Goal: Information Seeking & Learning: Learn about a topic

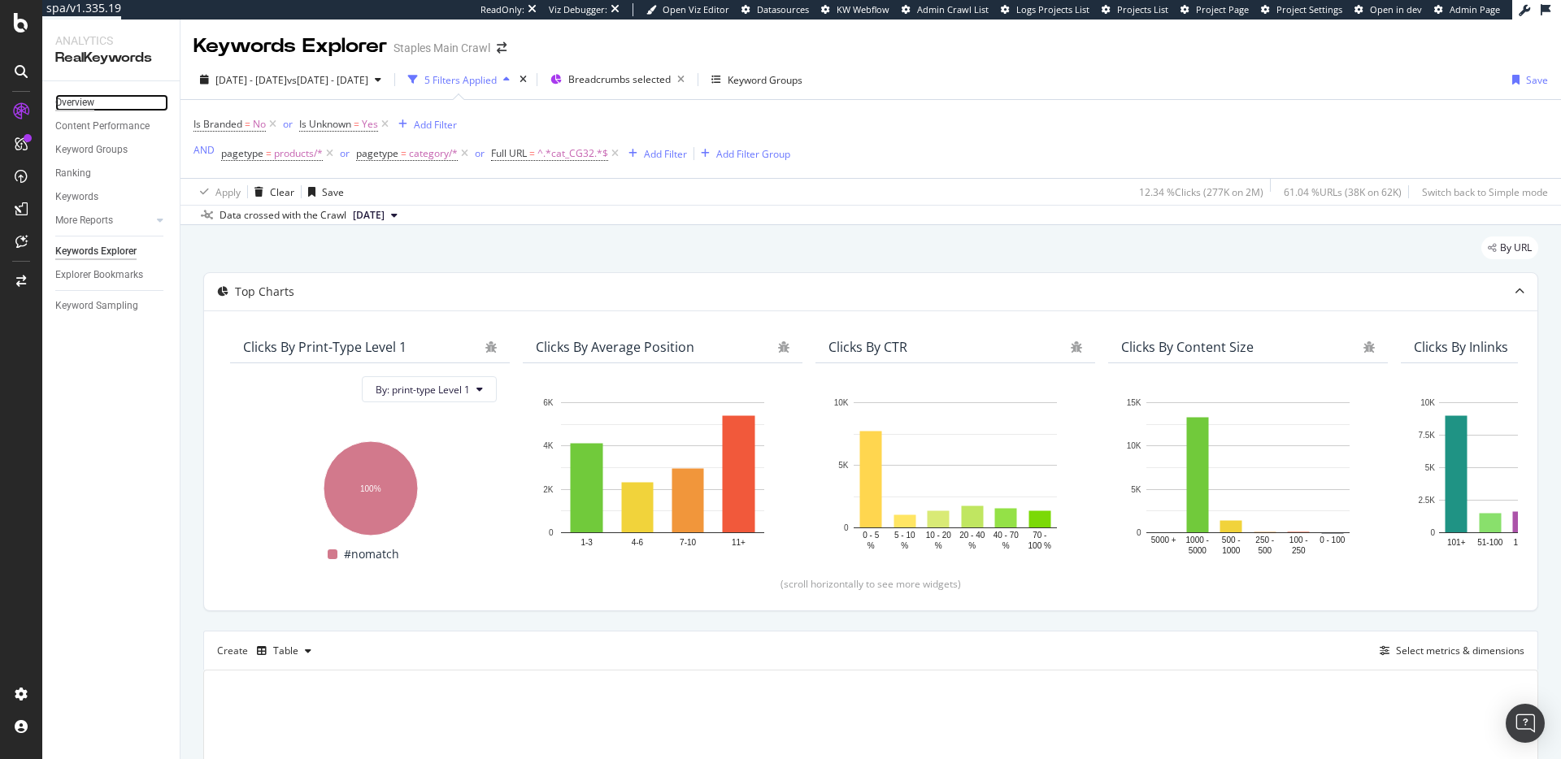
click at [73, 111] on div "Overview" at bounding box center [74, 102] width 39 height 17
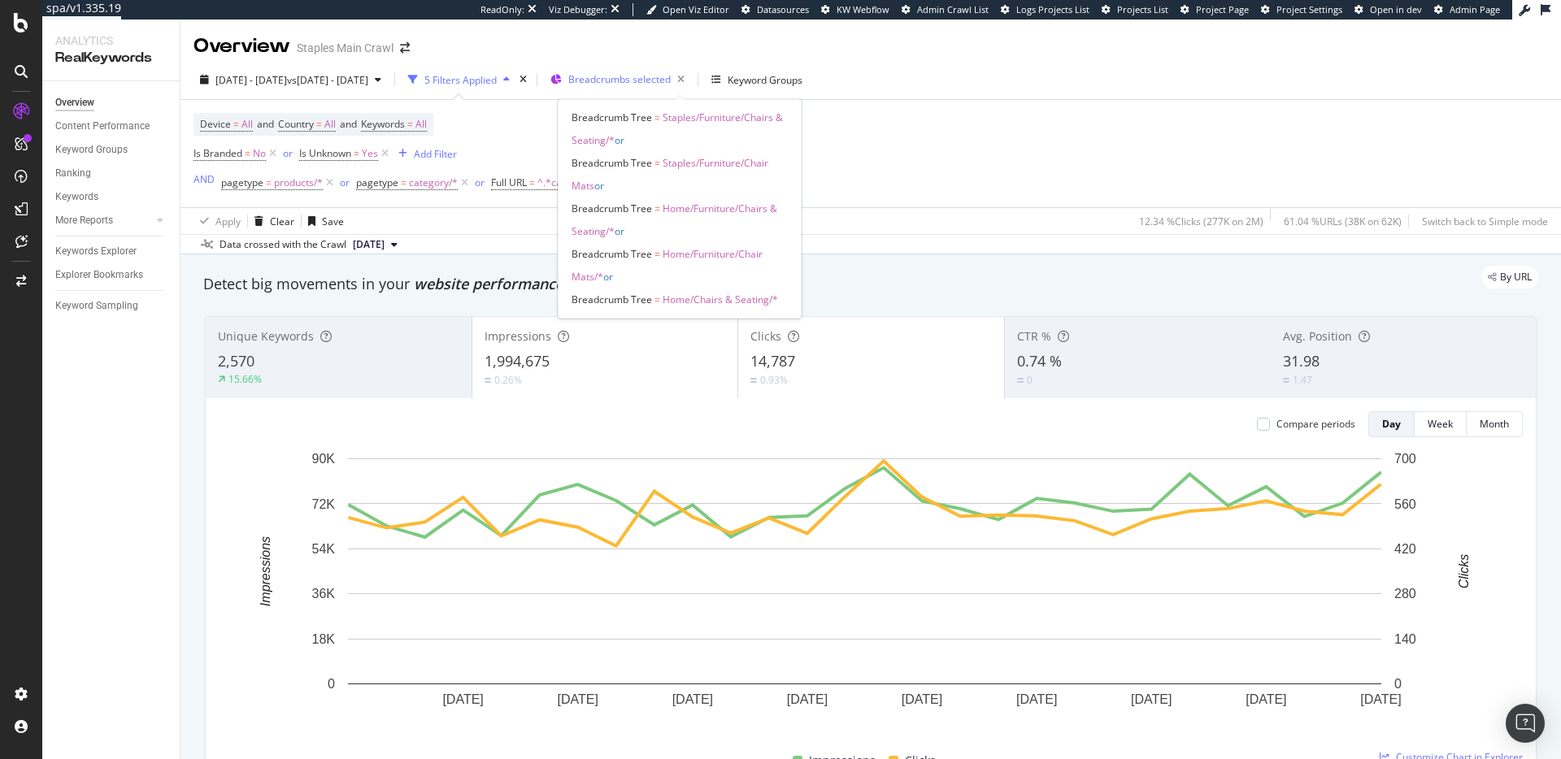
click at [671, 75] on span "Breadcrumbs selected" at bounding box center [619, 79] width 102 height 14
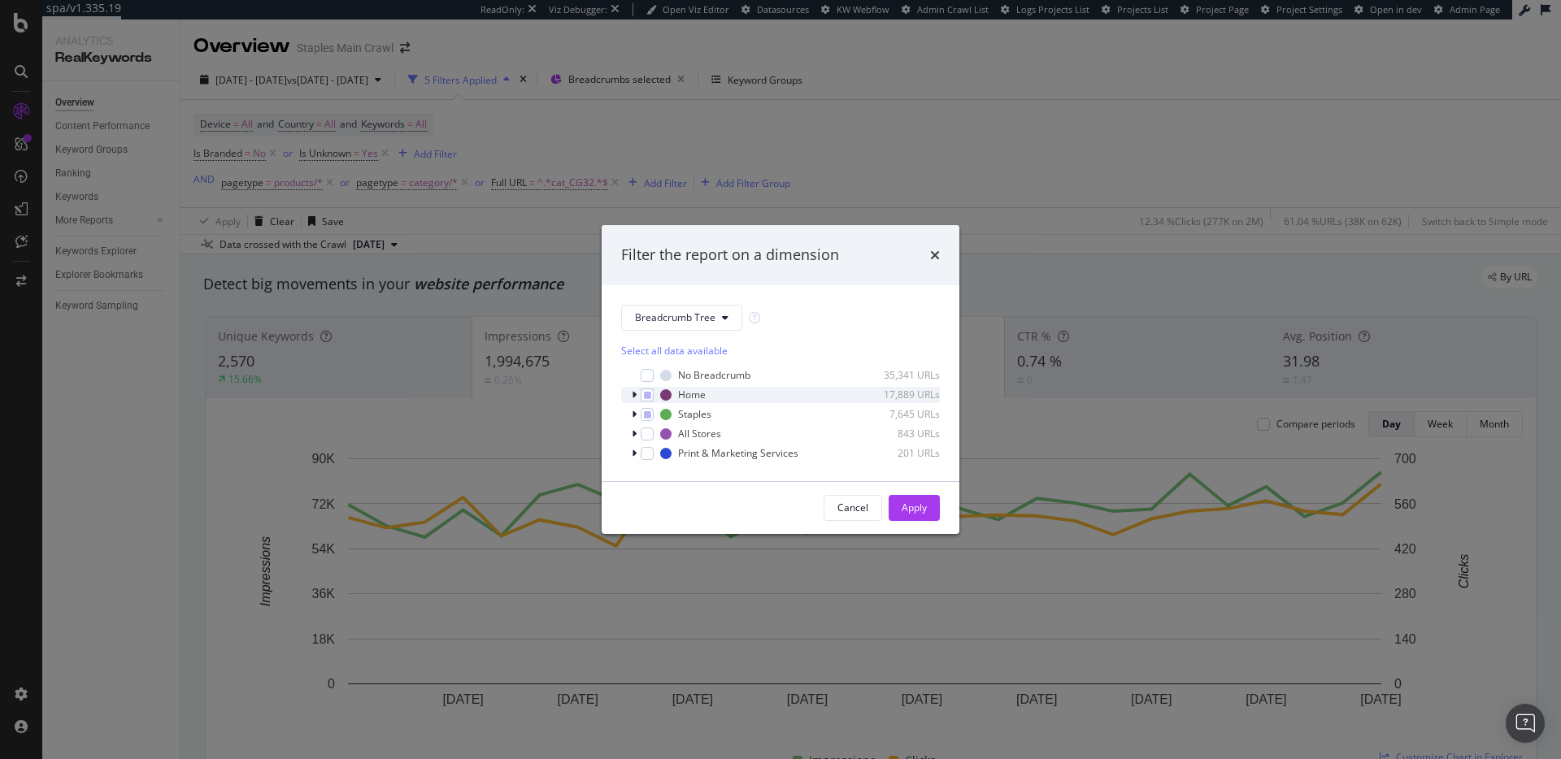
click at [634, 394] on icon "modal" at bounding box center [634, 395] width 5 height 10
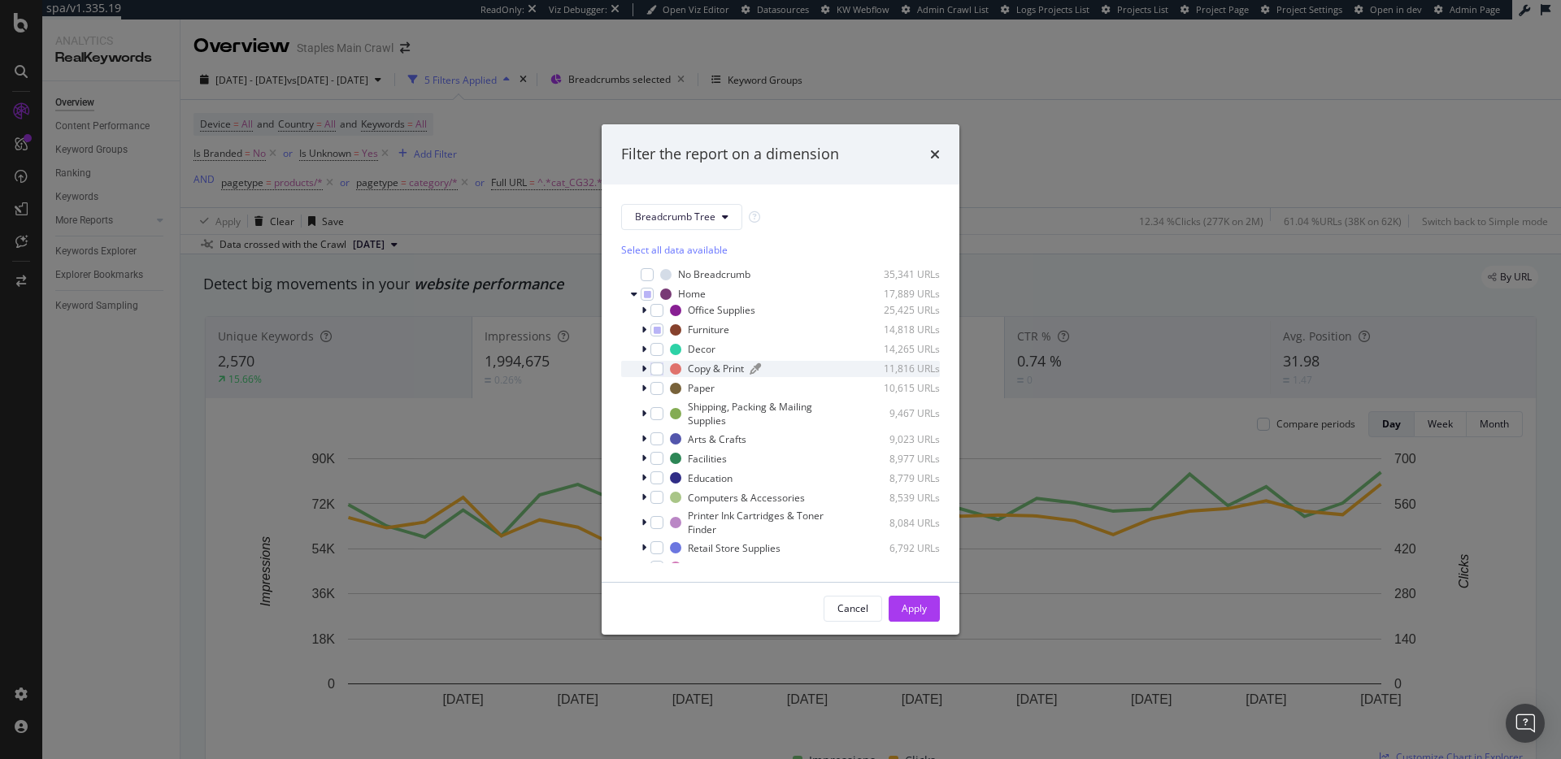
scroll to position [10, 0]
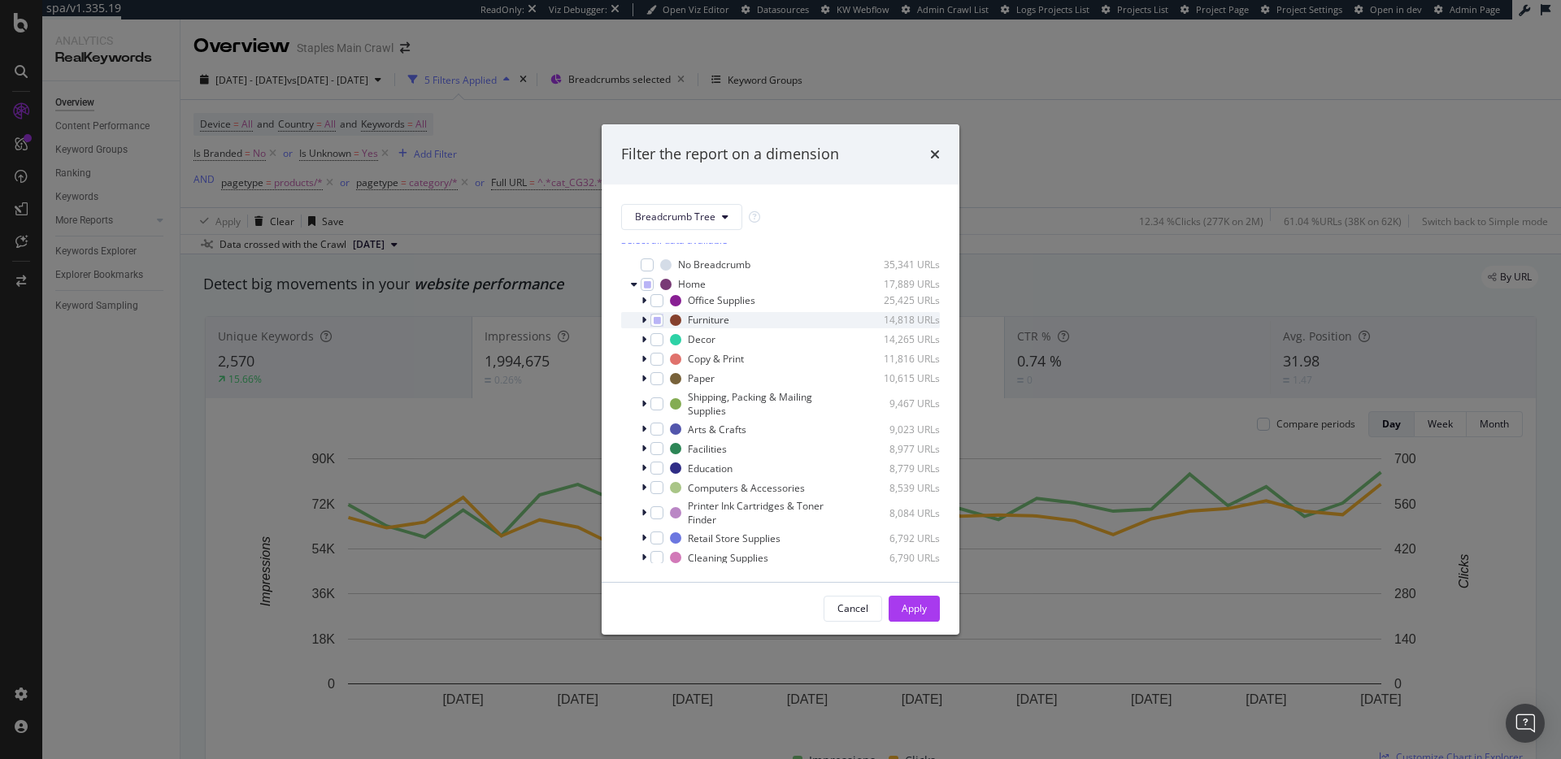
click at [645, 323] on icon "modal" at bounding box center [643, 320] width 5 height 10
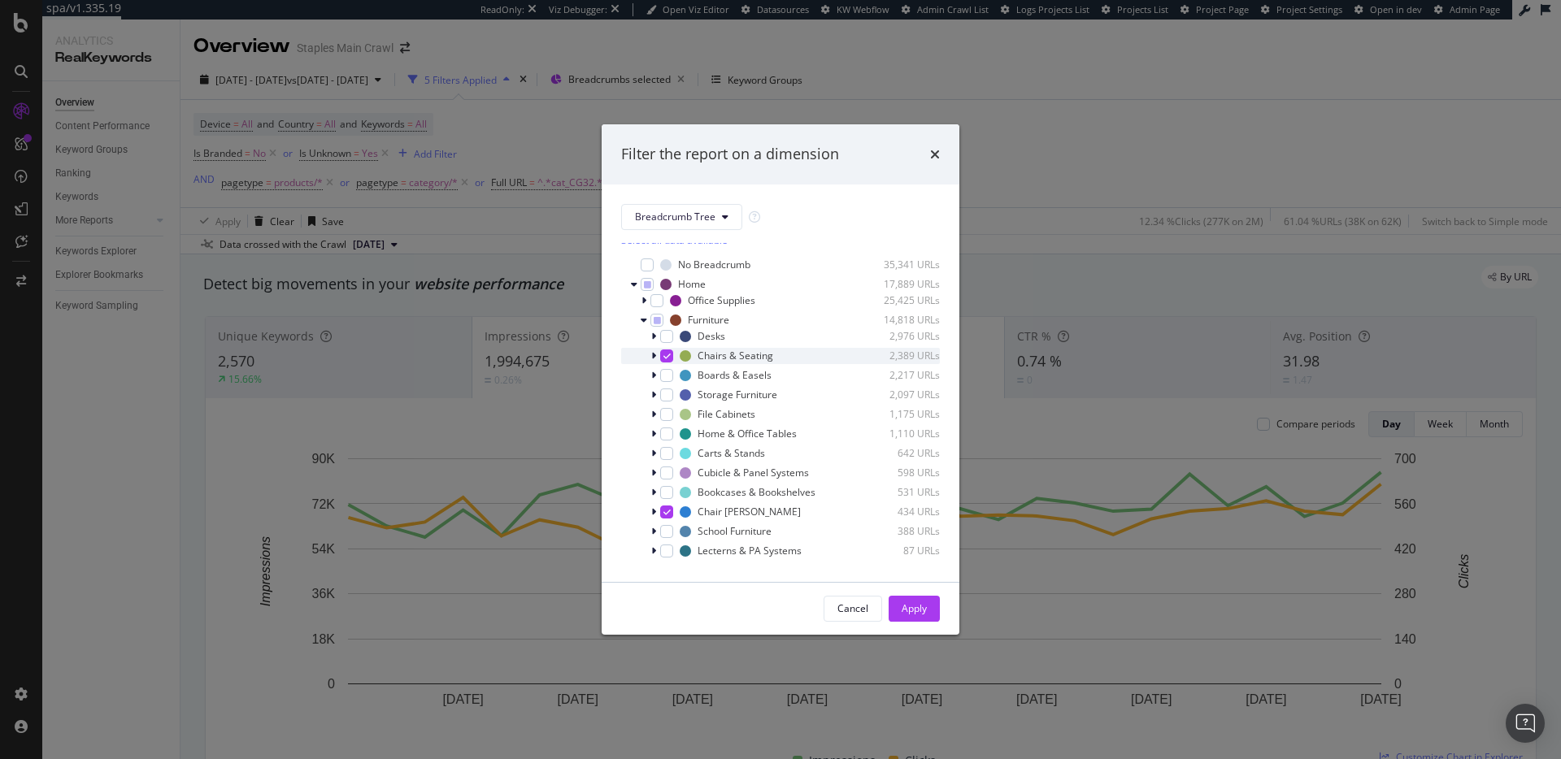
click at [655, 357] on icon "modal" at bounding box center [653, 356] width 5 height 10
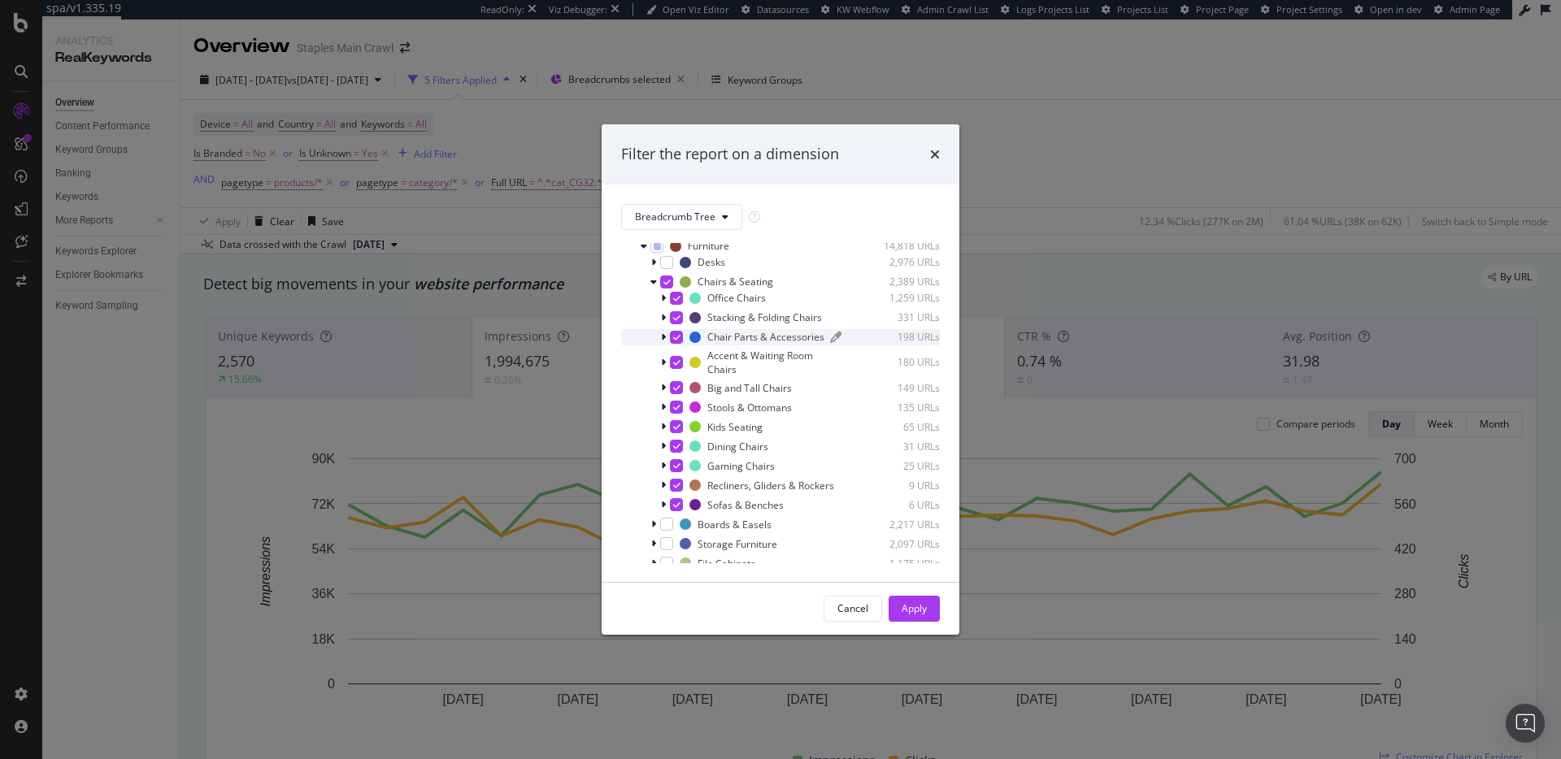
scroll to position [94, 0]
click at [680, 431] on div "modal" at bounding box center [676, 435] width 13 height 13
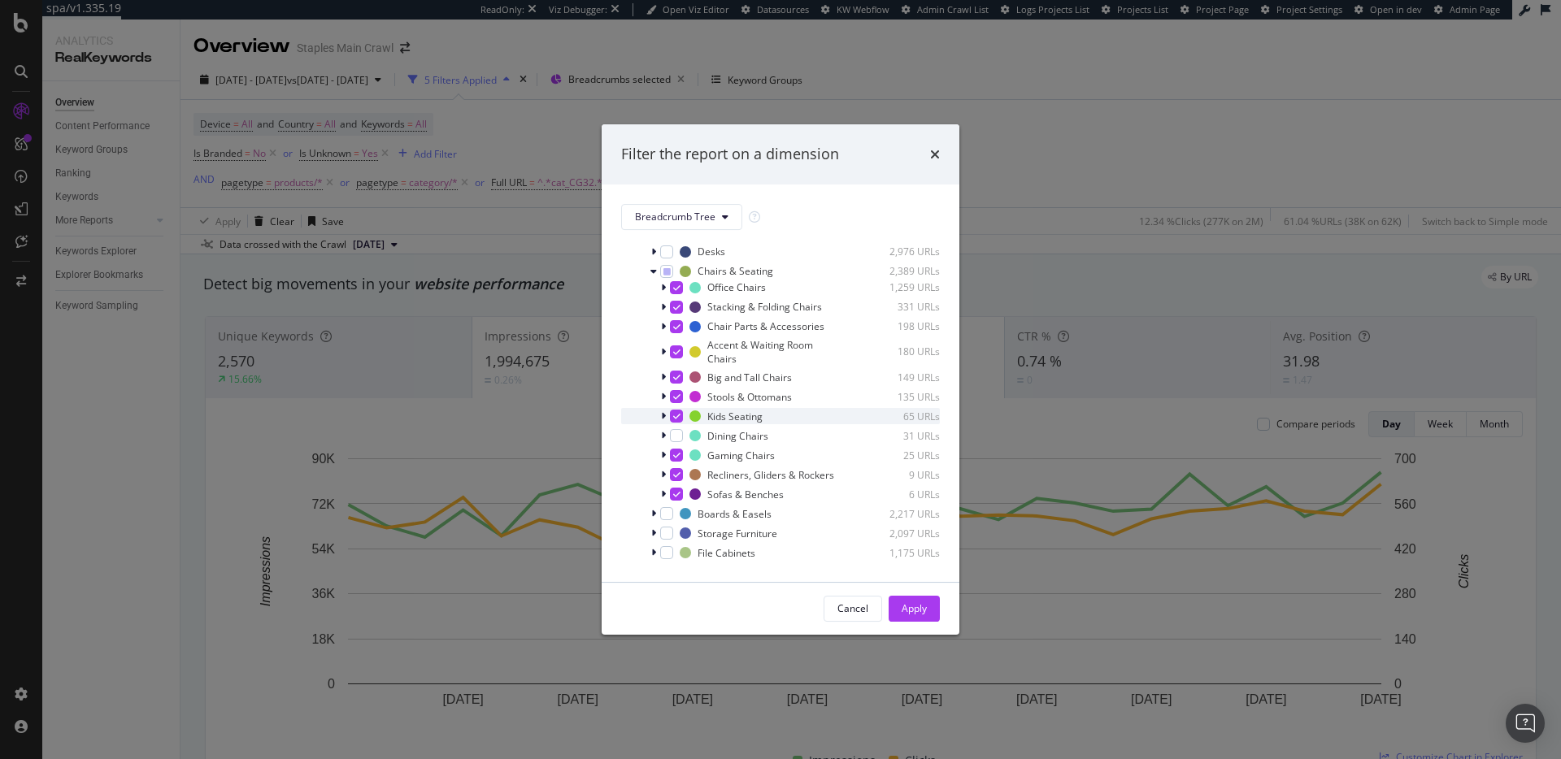
click at [680, 414] on div "modal" at bounding box center [676, 416] width 13 height 13
click at [677, 400] on icon "modal" at bounding box center [676, 397] width 7 height 8
click at [678, 359] on div "Accent & Waiting Room Chairs 180 URLs" at bounding box center [780, 352] width 319 height 28
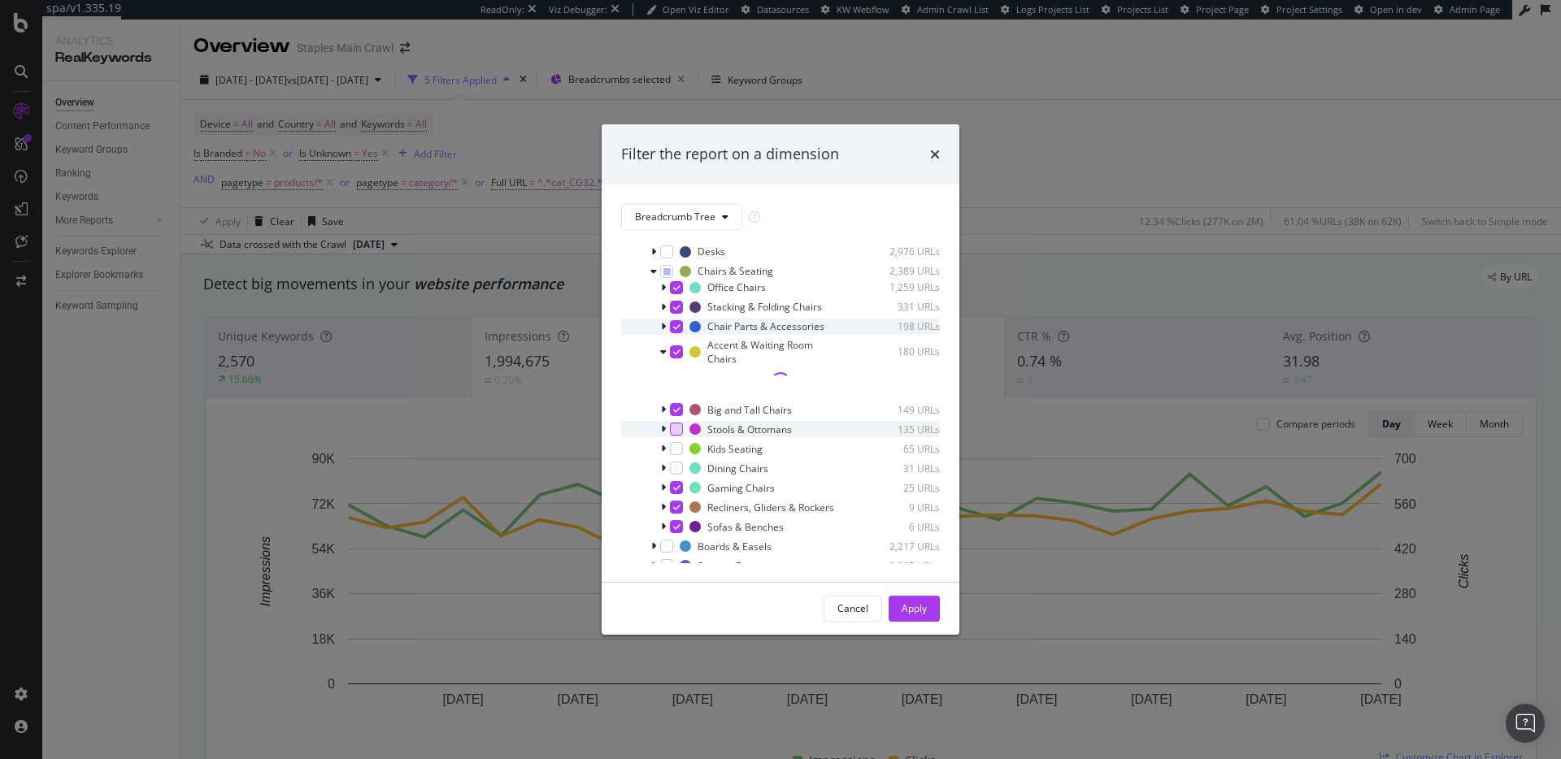
click at [675, 333] on div "Chair Parts & Accessories 198 URLs" at bounding box center [780, 327] width 319 height 16
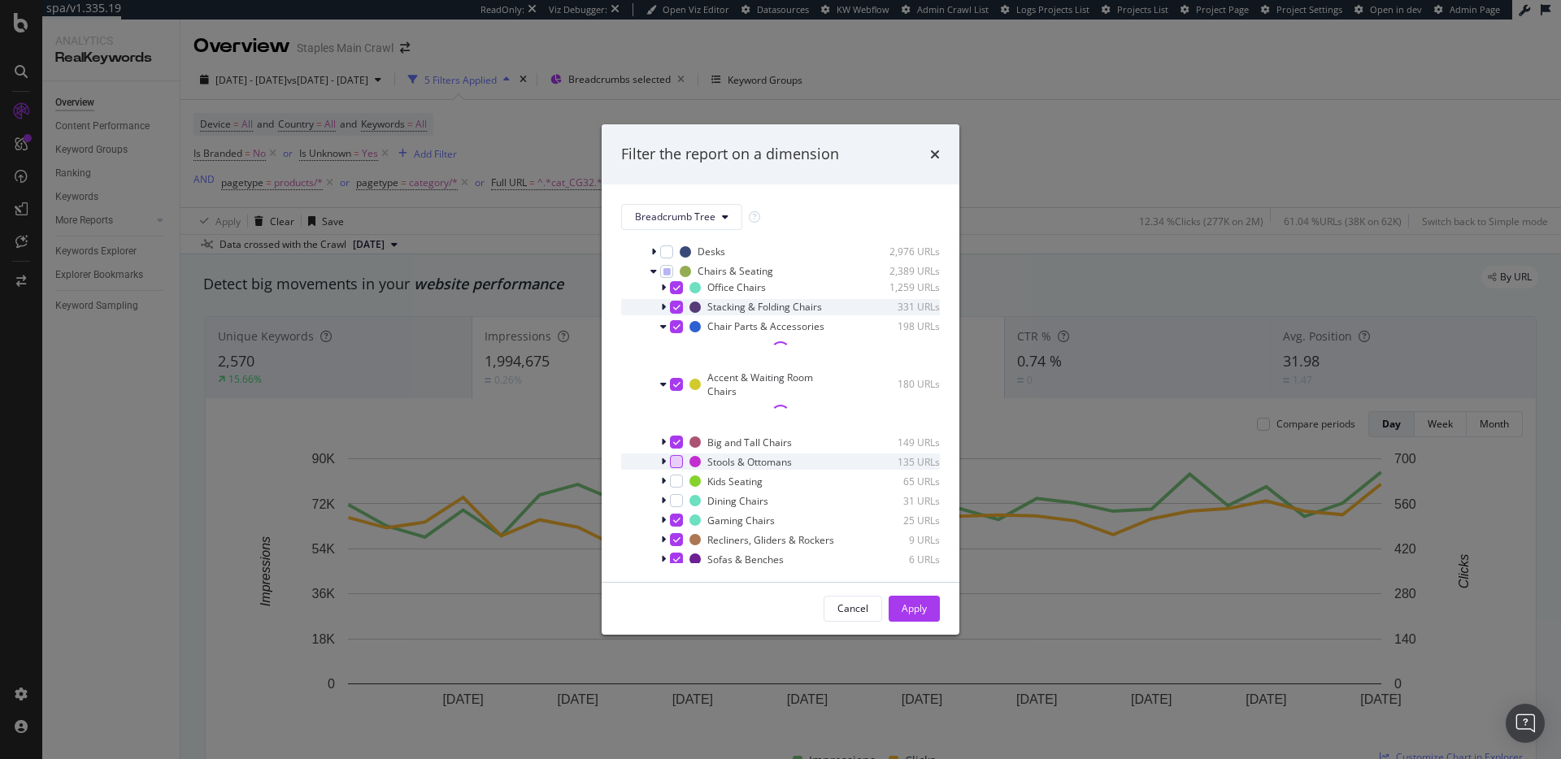
click at [674, 310] on icon "modal" at bounding box center [676, 307] width 7 height 8
click at [675, 291] on div "modal" at bounding box center [676, 287] width 13 height 13
click at [675, 325] on icon "modal" at bounding box center [676, 327] width 7 height 8
click at [678, 381] on icon "modal" at bounding box center [676, 384] width 7 height 8
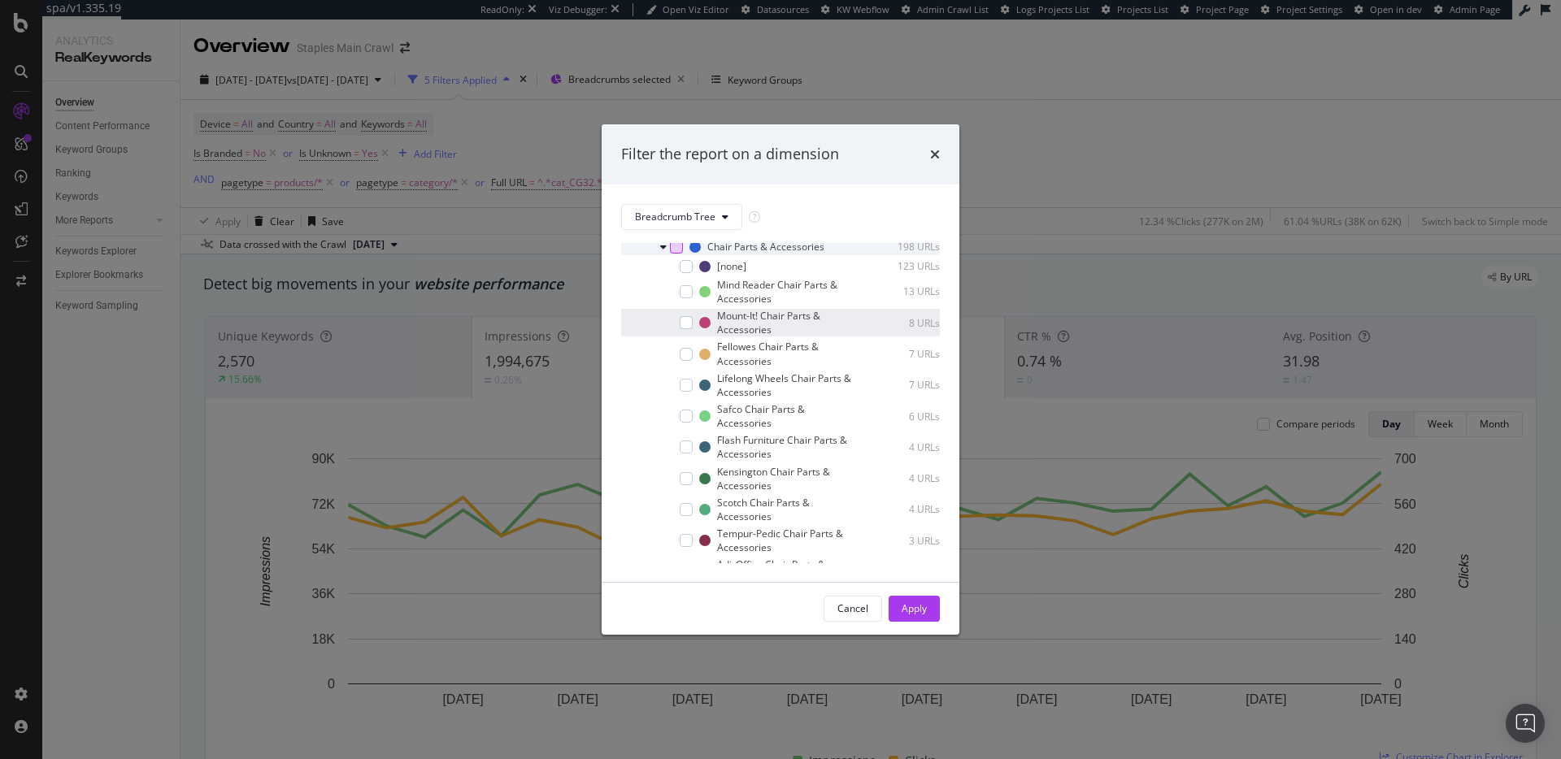
scroll to position [153, 0]
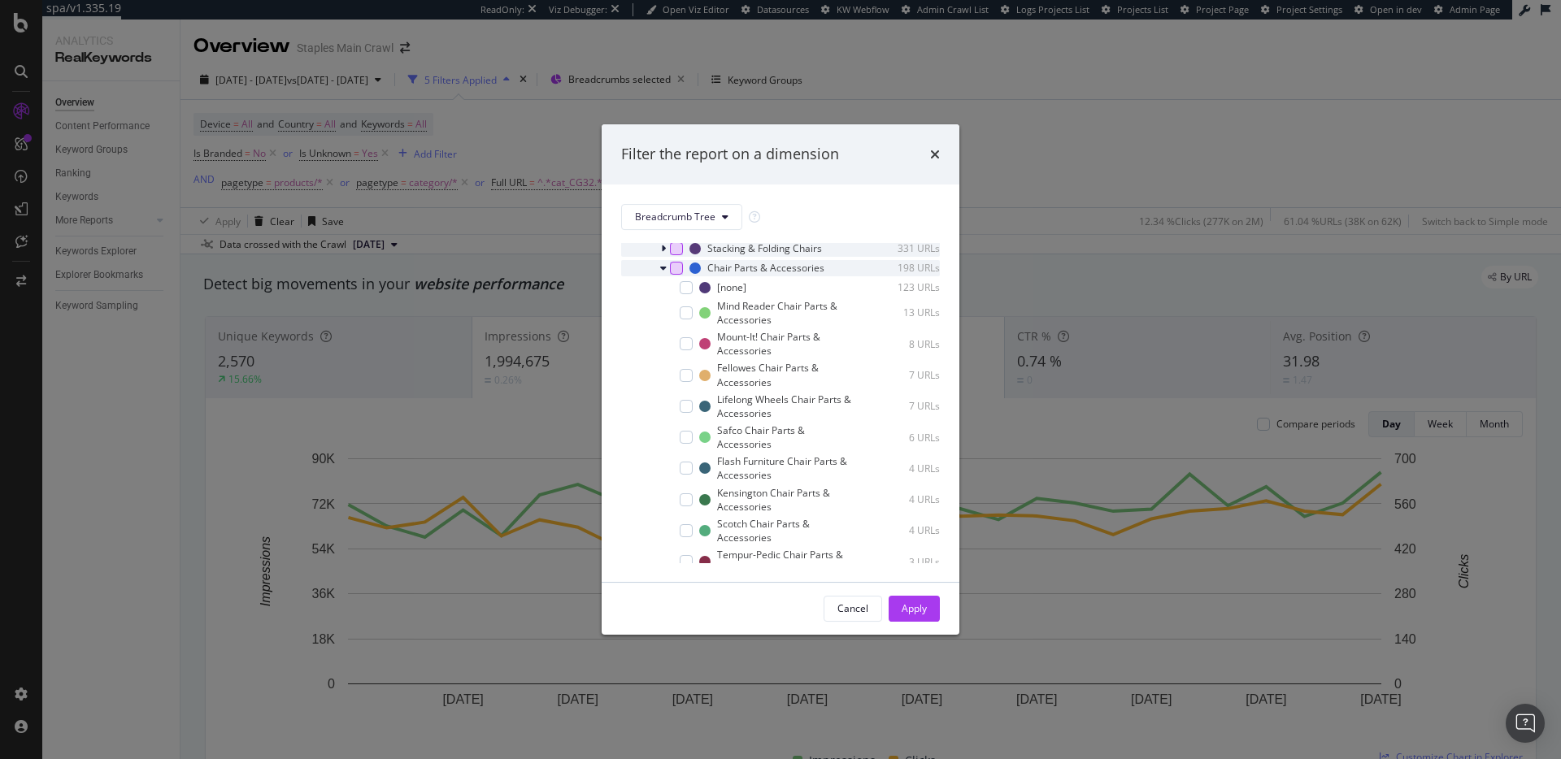
click at [662, 269] on icon "modal" at bounding box center [663, 268] width 7 height 10
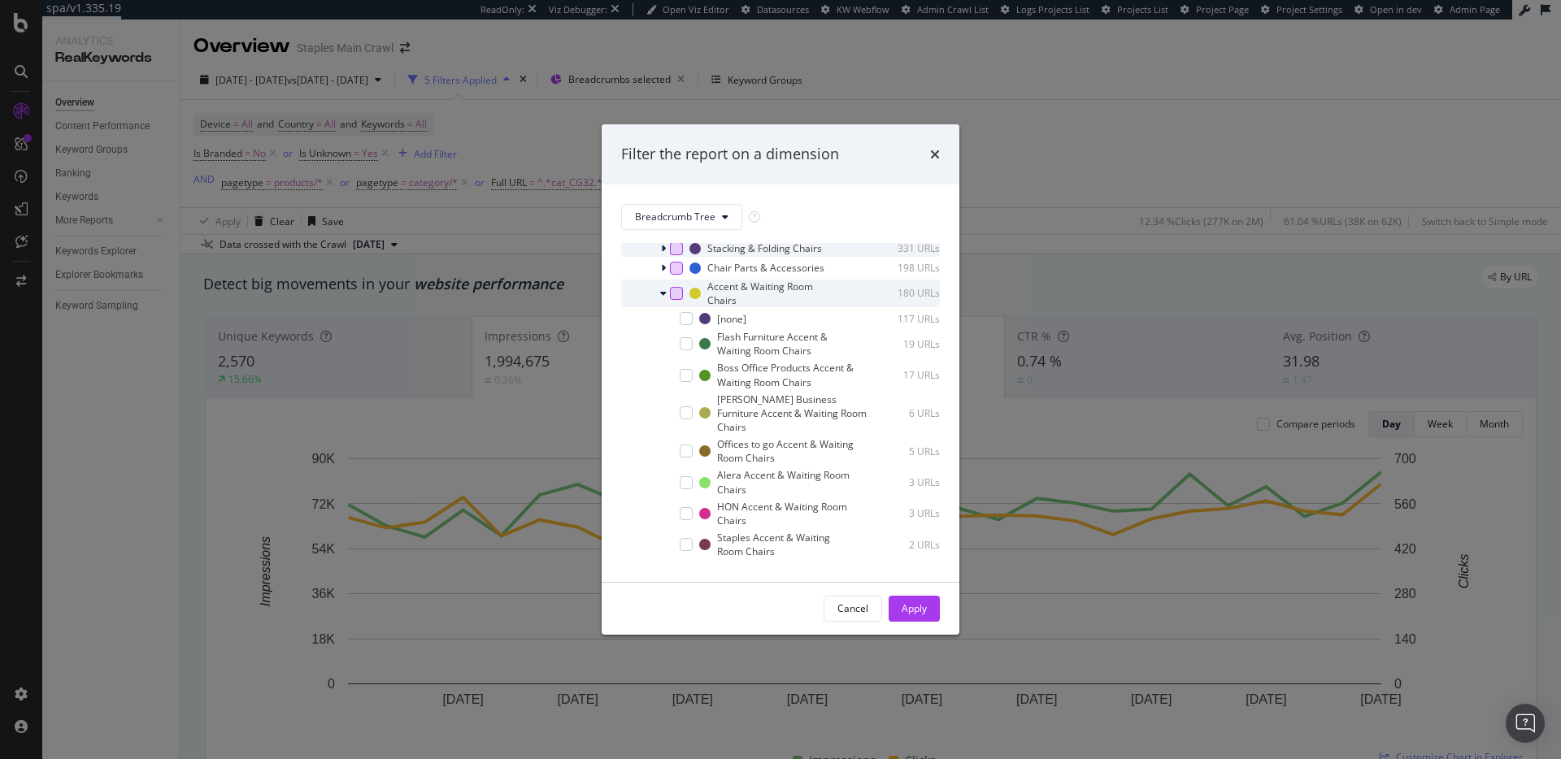
click at [662, 293] on icon "modal" at bounding box center [663, 294] width 7 height 10
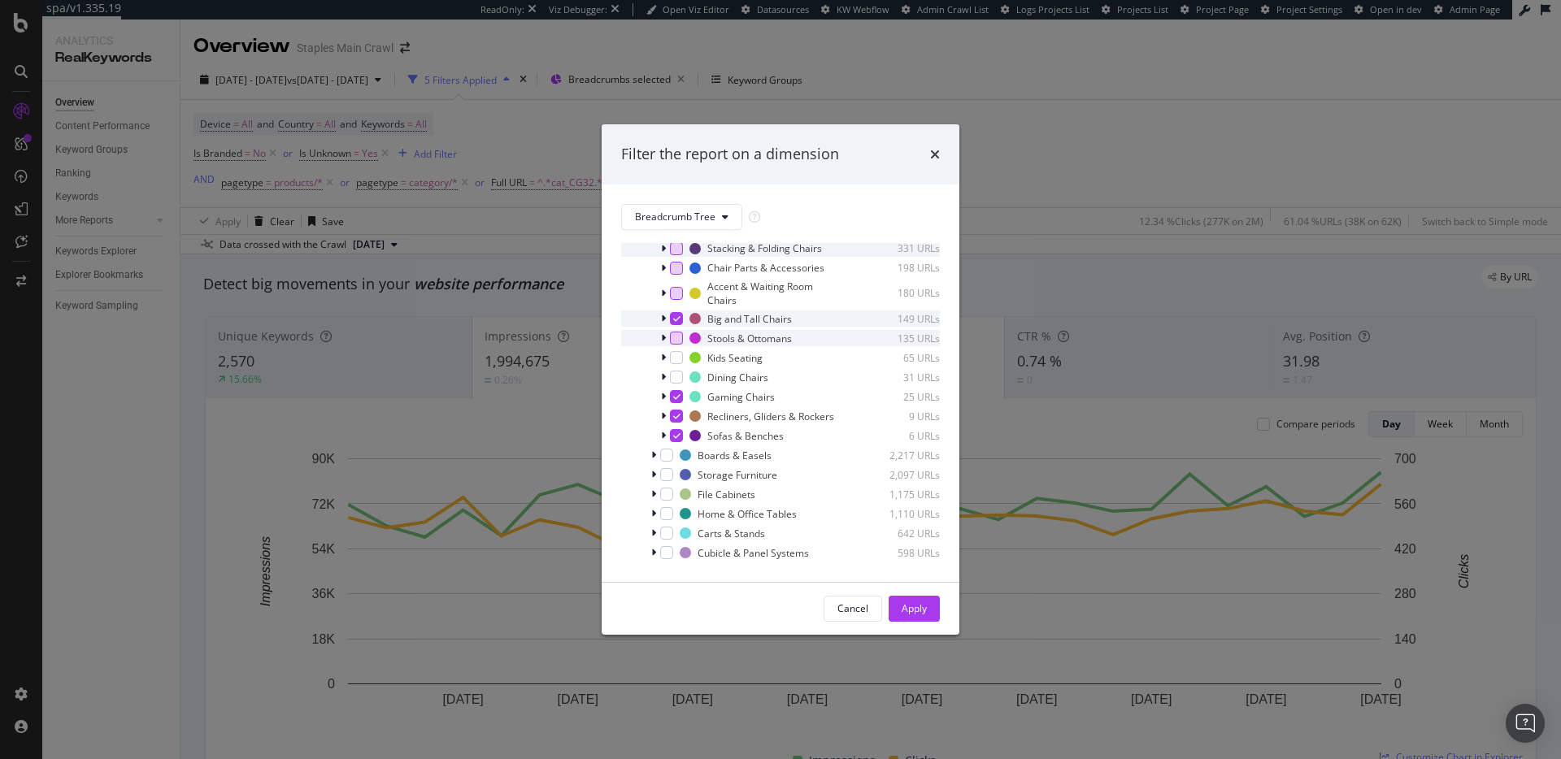
click at [673, 319] on icon "modal" at bounding box center [676, 319] width 7 height 8
click at [675, 420] on icon "modal" at bounding box center [676, 416] width 7 height 8
click at [677, 440] on icon "modal" at bounding box center [676, 436] width 7 height 8
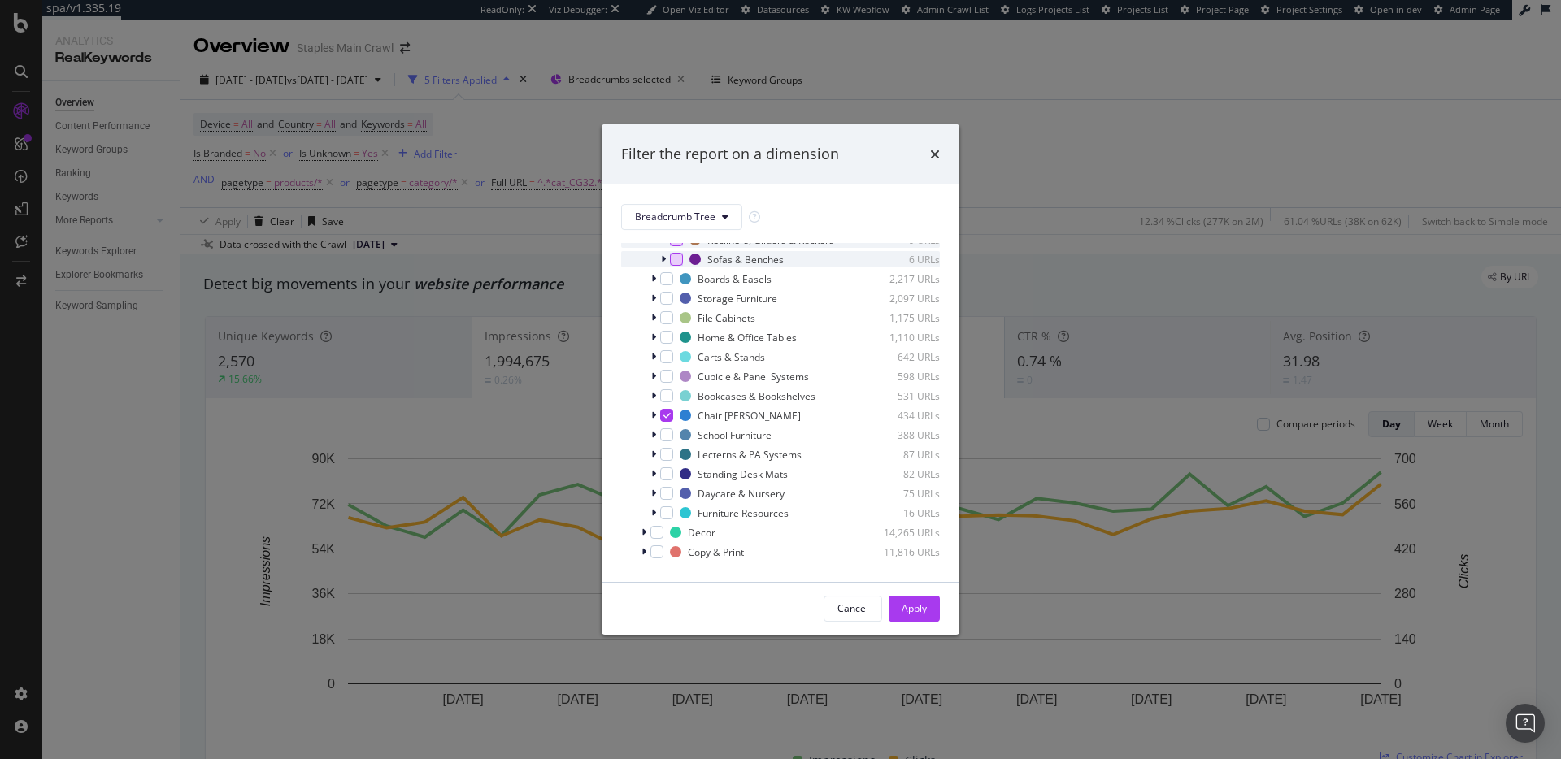
scroll to position [423, 0]
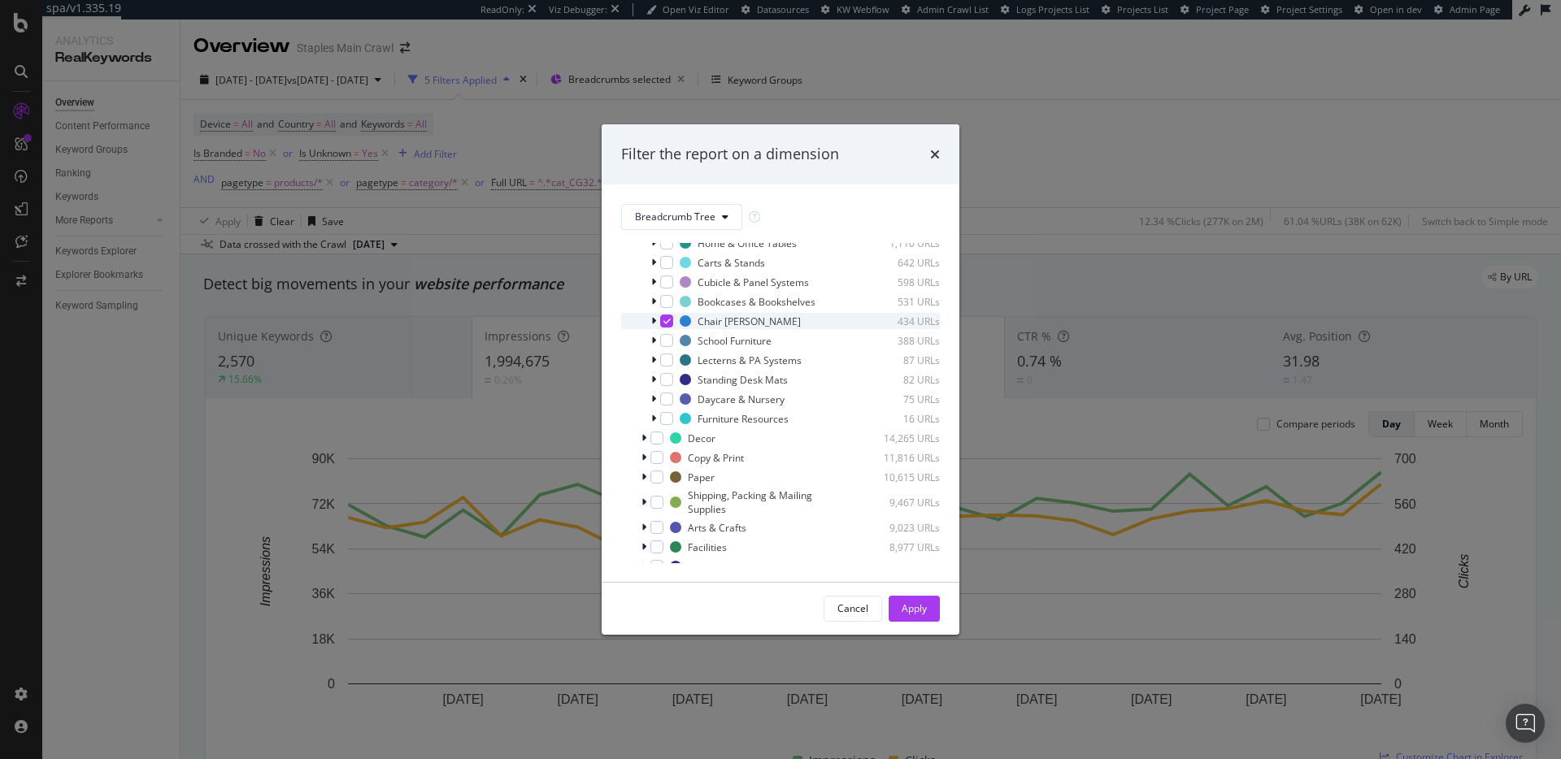
click at [668, 325] on icon "modal" at bounding box center [666, 321] width 7 height 8
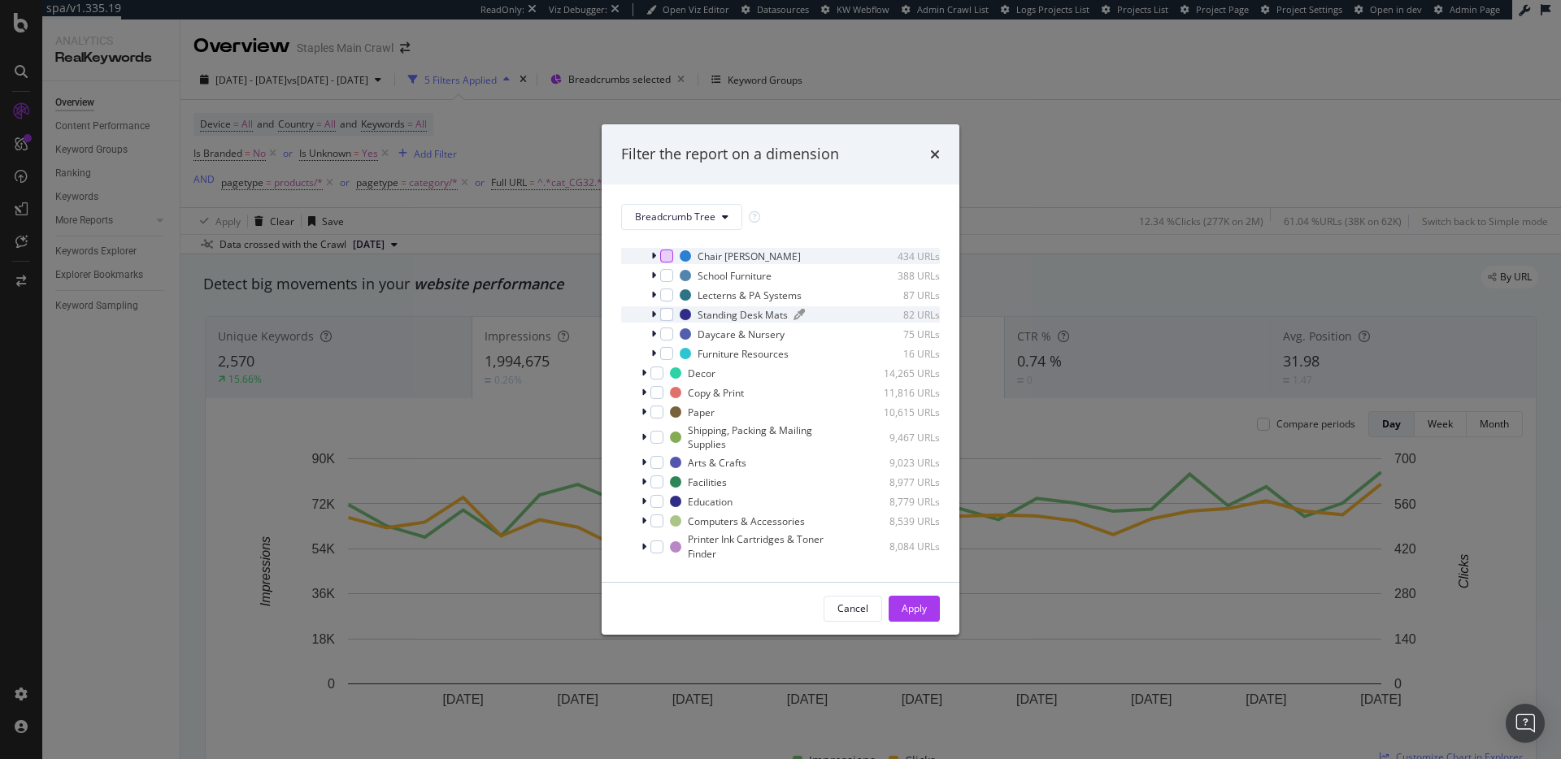
scroll to position [669, 0]
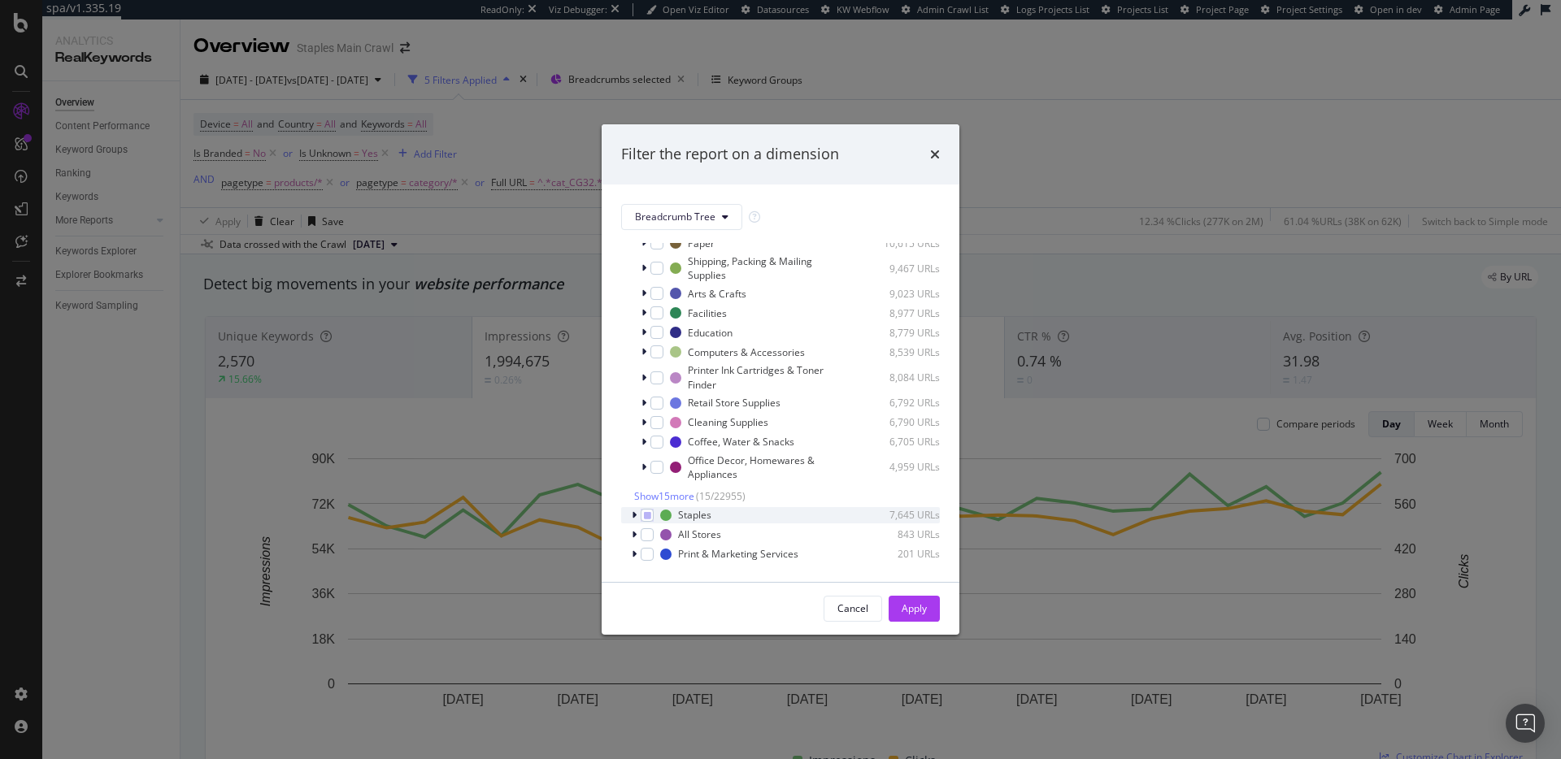
click at [633, 515] on icon "modal" at bounding box center [634, 515] width 5 height 10
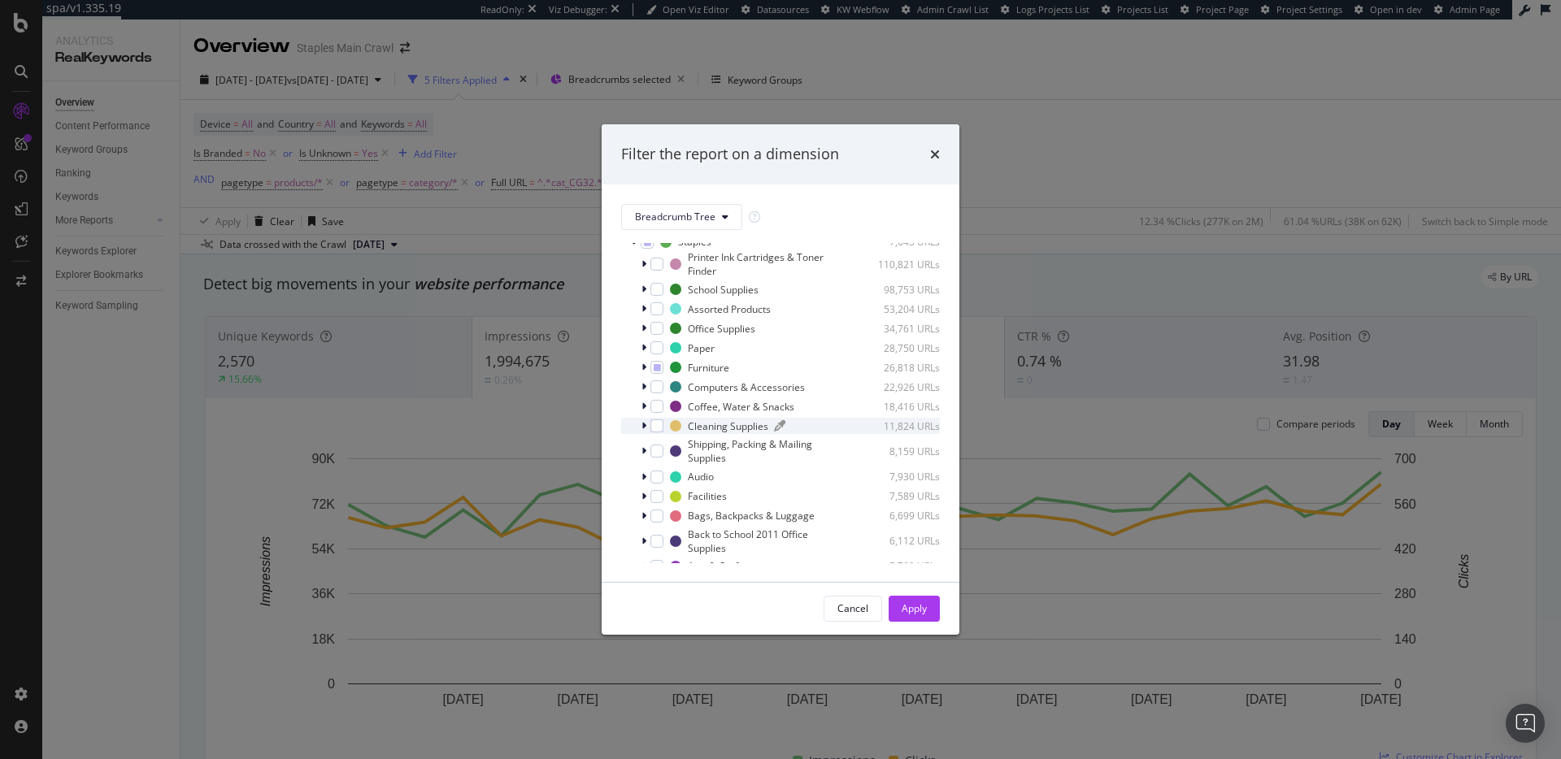
scroll to position [859, 0]
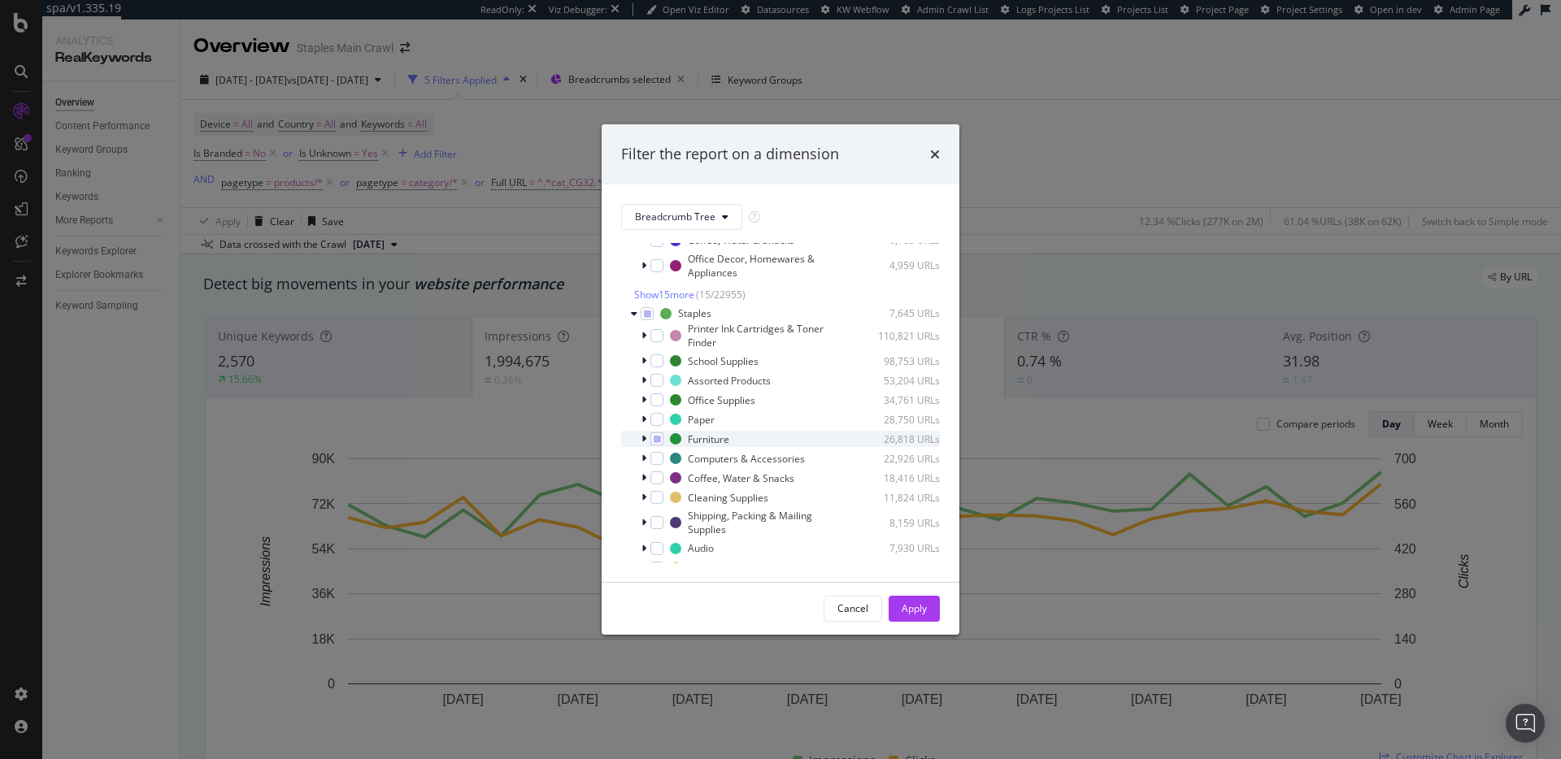
click at [645, 444] on icon "modal" at bounding box center [643, 439] width 5 height 10
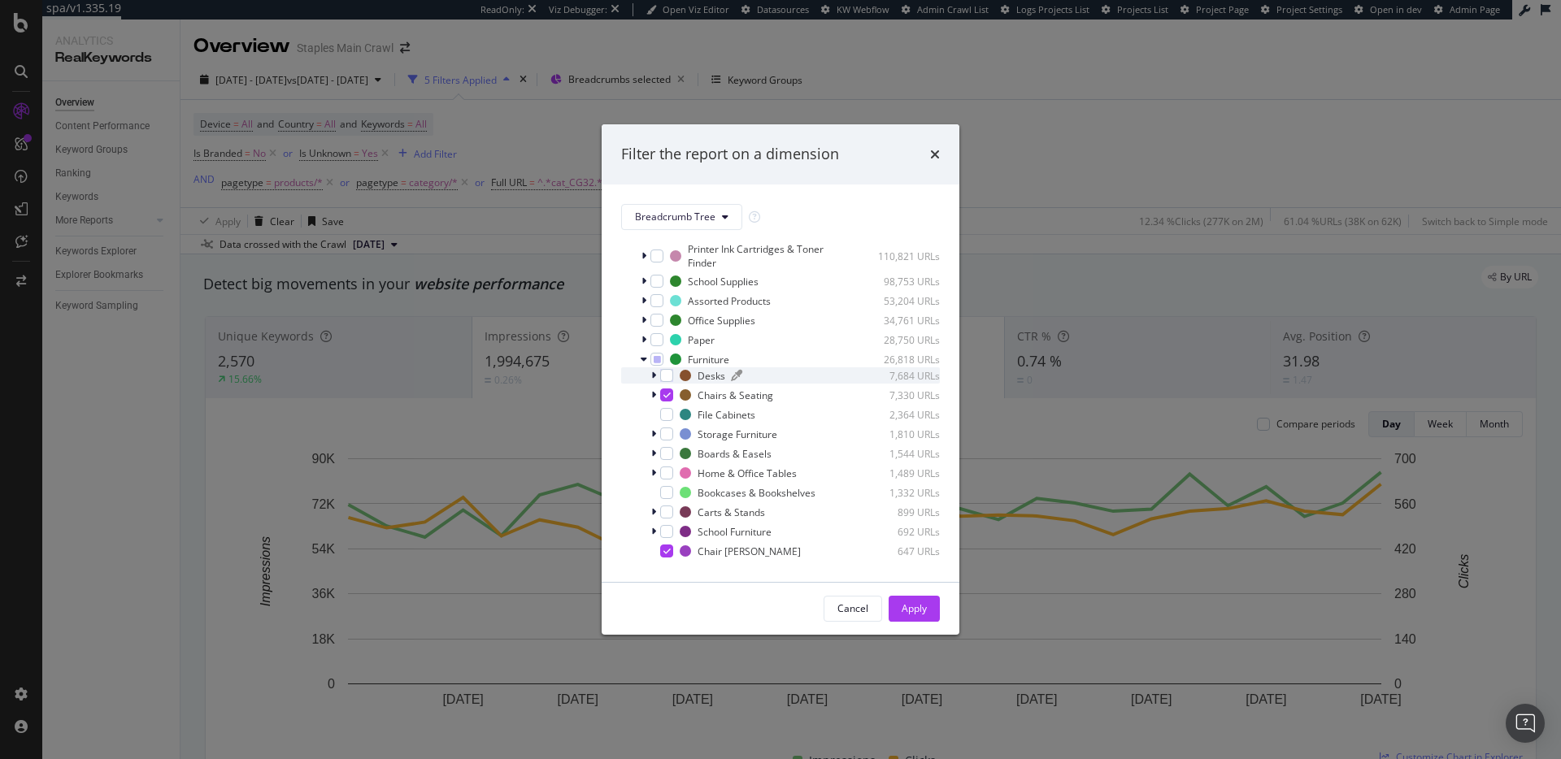
scroll to position [1023, 0]
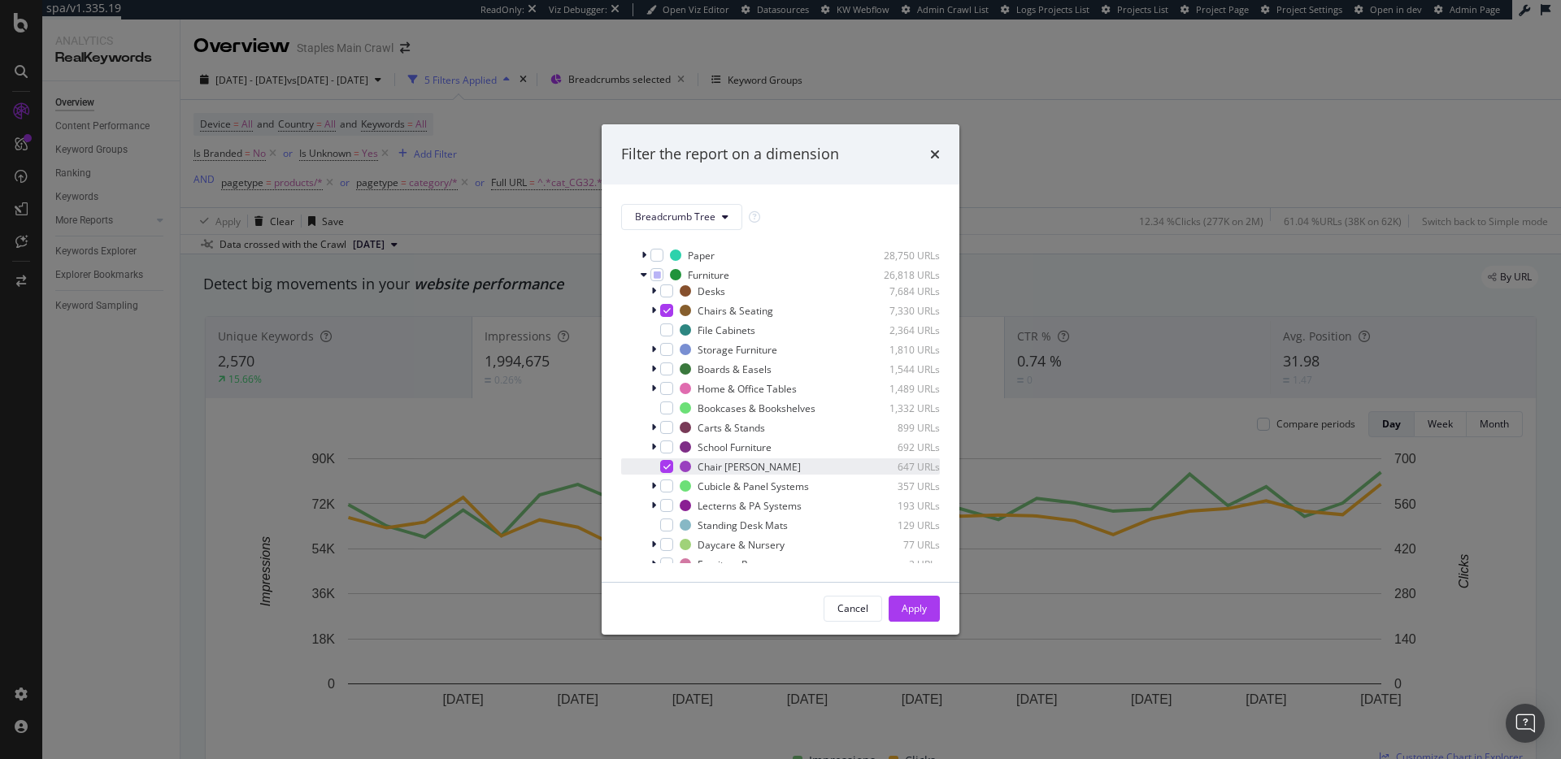
click at [666, 471] on icon "modal" at bounding box center [666, 466] width 7 height 8
click at [656, 319] on div "modal" at bounding box center [655, 310] width 10 height 16
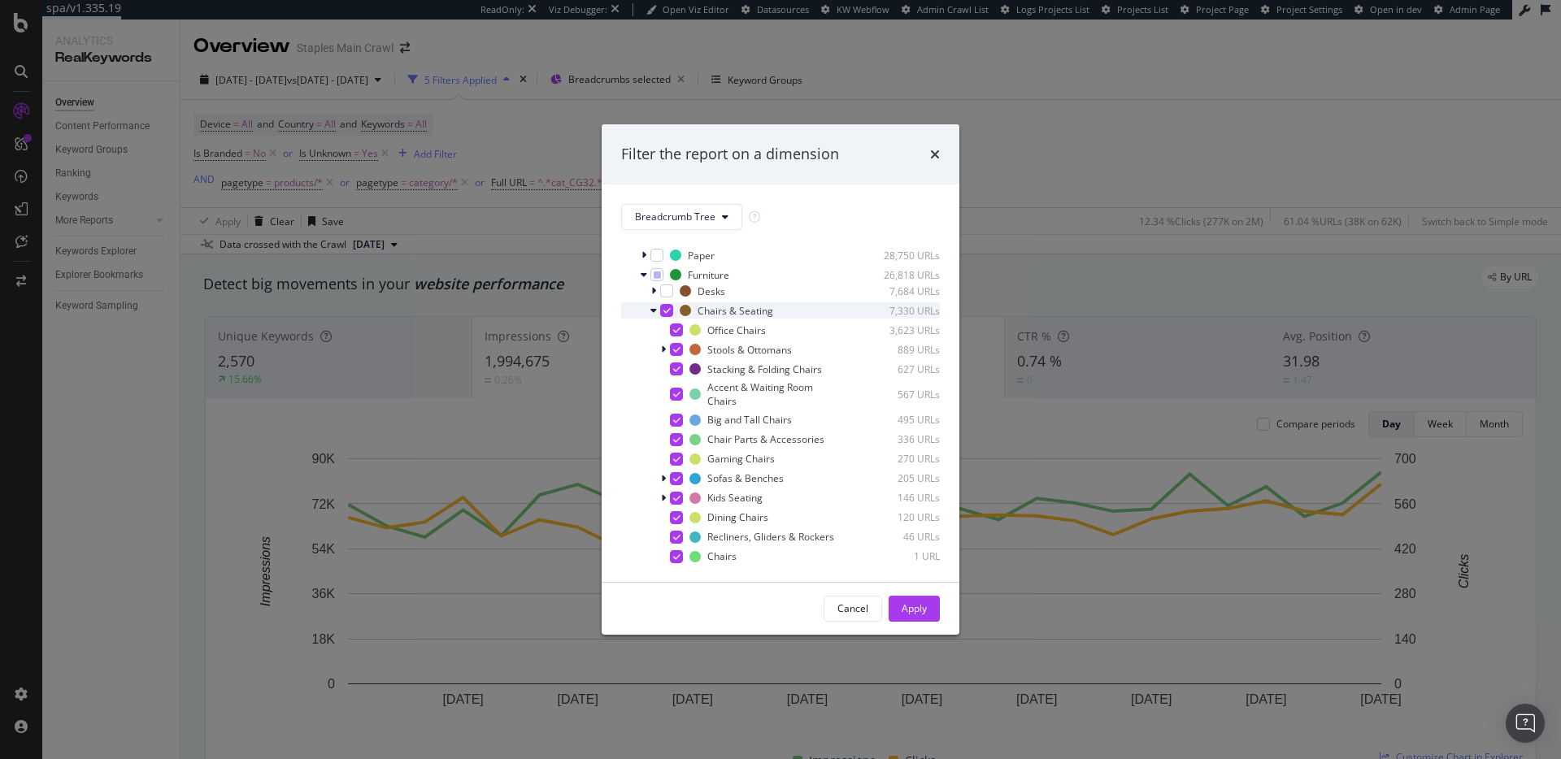
click at [664, 315] on icon "modal" at bounding box center [666, 310] width 7 height 8
click at [677, 466] on div "modal" at bounding box center [676, 459] width 13 height 13
click at [909, 614] on div "Apply" at bounding box center [913, 608] width 25 height 14
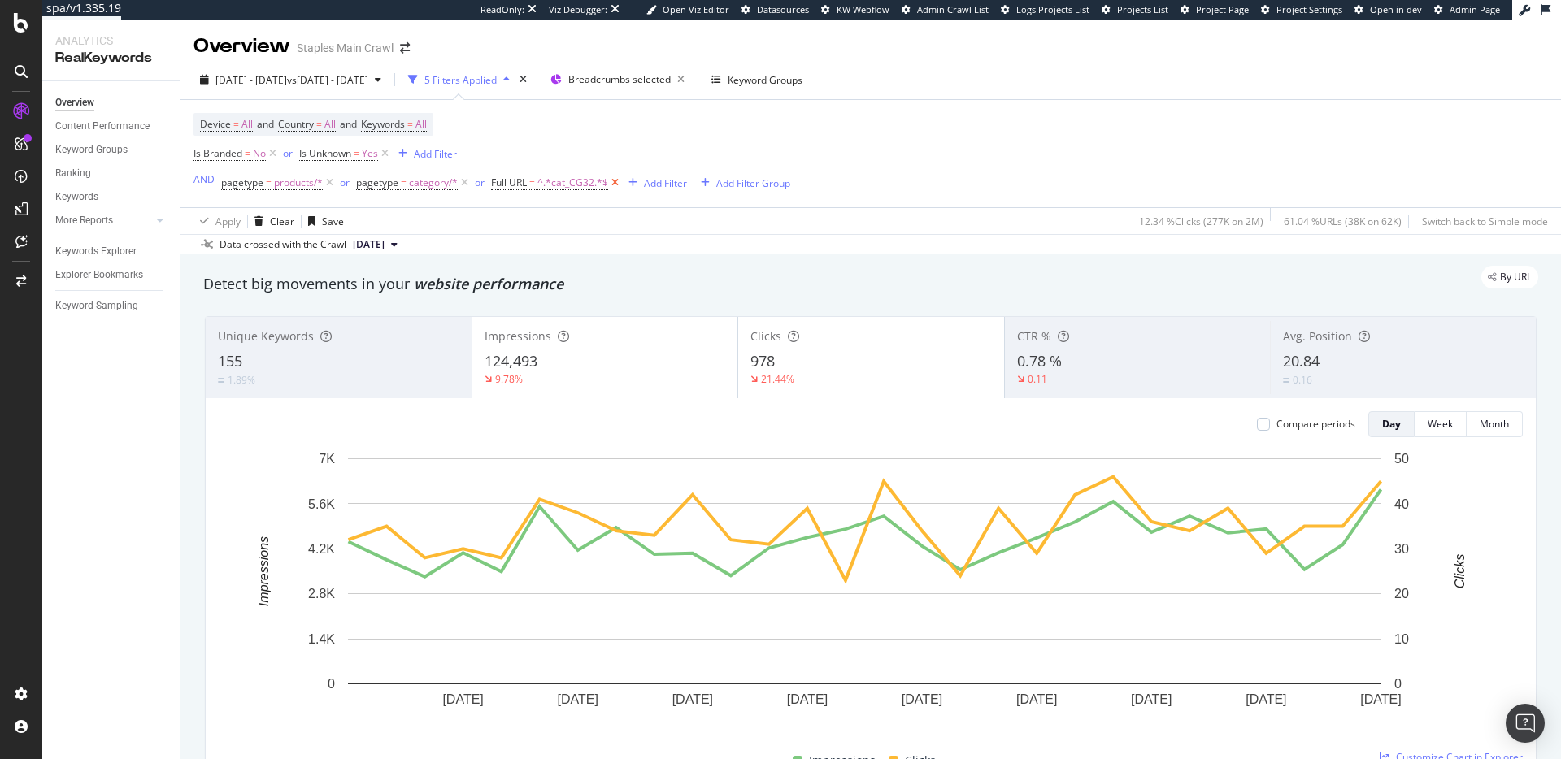
click at [615, 185] on icon at bounding box center [615, 183] width 14 height 16
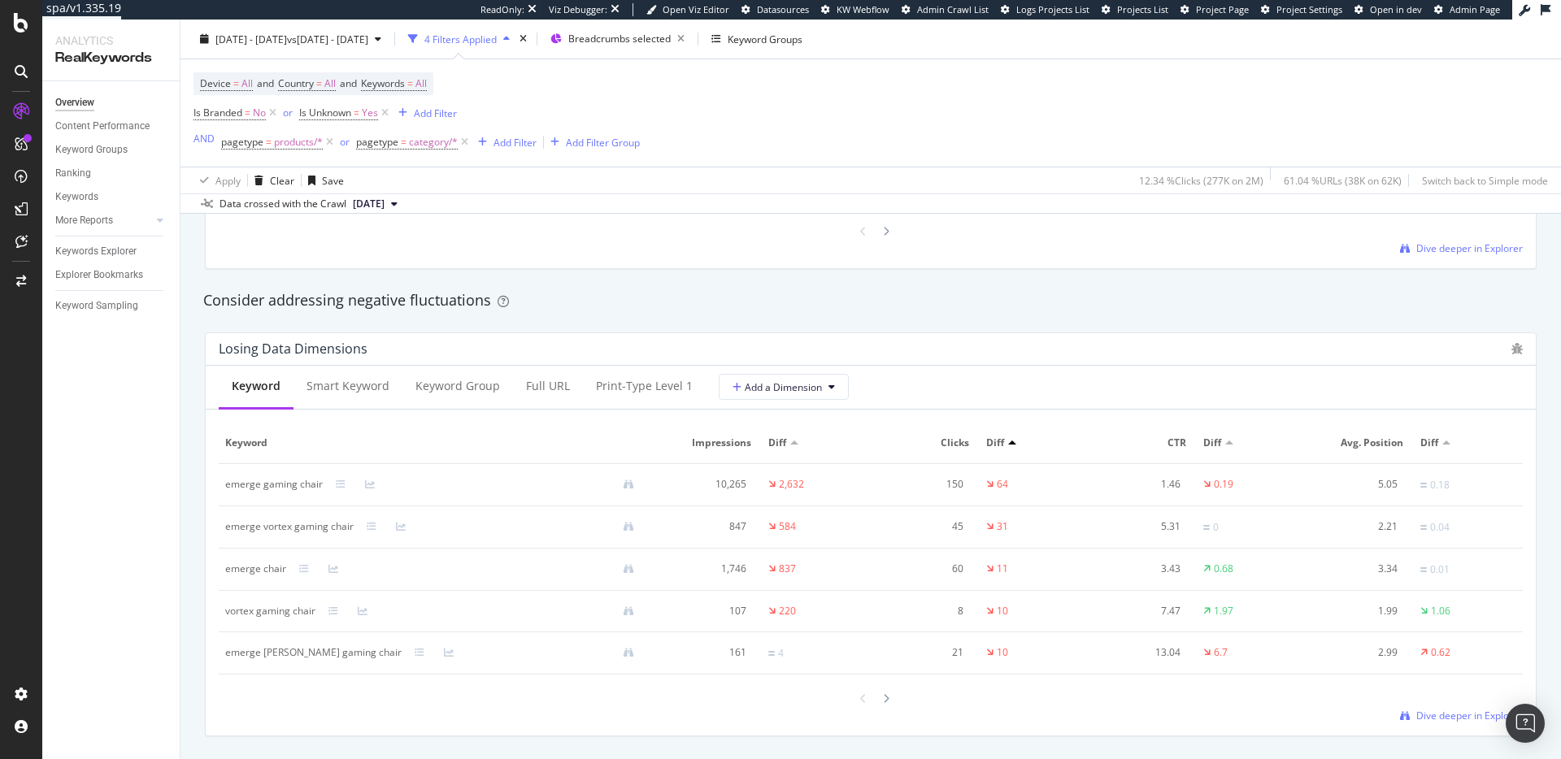
scroll to position [1871, 0]
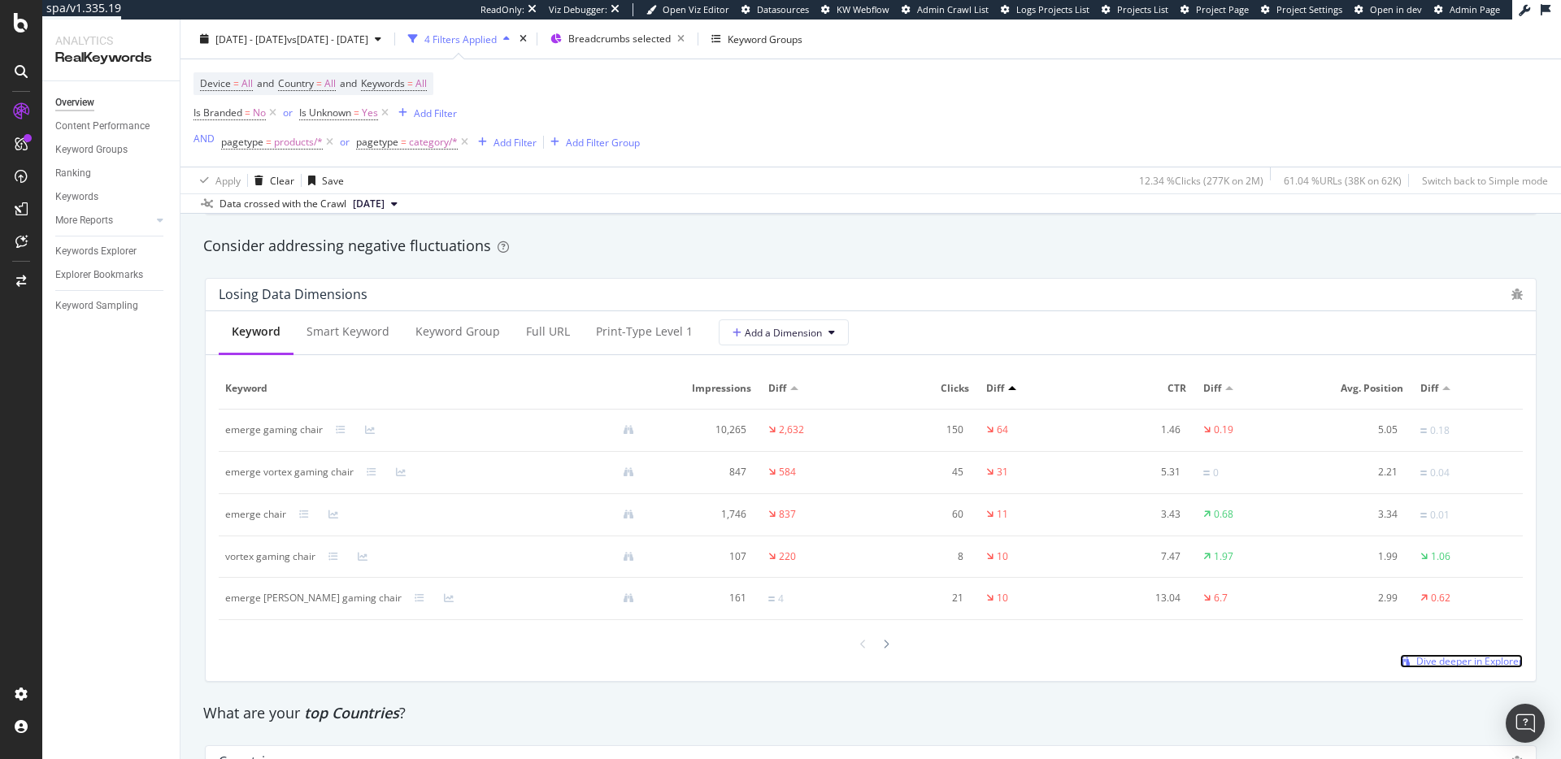
click at [1467, 655] on span "Dive deeper in Explorer" at bounding box center [1469, 661] width 106 height 14
